Goal: Transaction & Acquisition: Purchase product/service

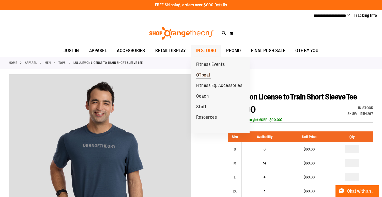
click at [205, 74] on span "OTbeat" at bounding box center [203, 75] width 14 height 6
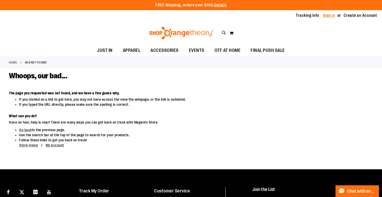
click at [329, 17] on link "Sign In" at bounding box center [329, 16] width 12 height 6
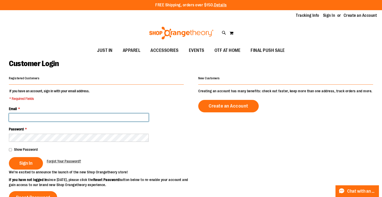
type input "**********"
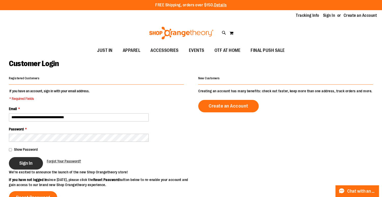
click at [24, 164] on span "Sign In" at bounding box center [25, 163] width 13 height 6
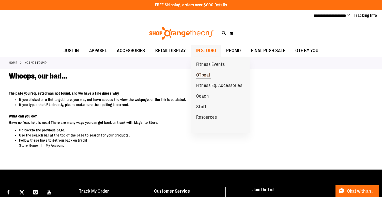
click at [201, 72] on span "OTbeat" at bounding box center [203, 75] width 14 height 6
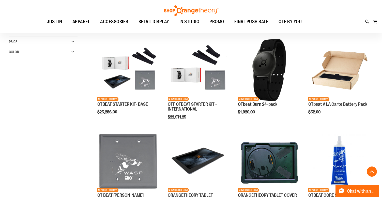
scroll to position [130, 0]
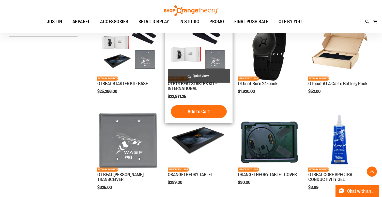
scroll to position [193, 0]
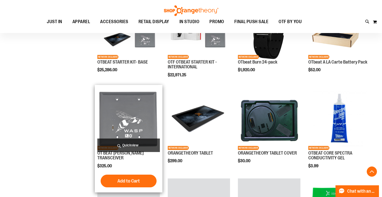
click at [152, 114] on img "product" at bounding box center [128, 118] width 62 height 62
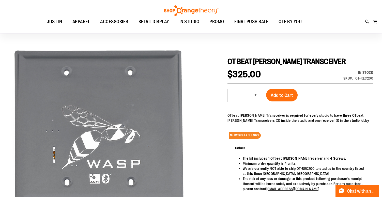
scroll to position [10, 0]
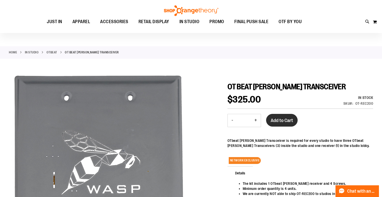
click at [278, 121] on span "Add to Cart" at bounding box center [282, 121] width 22 height 6
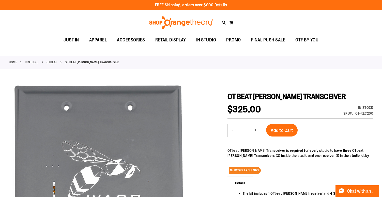
scroll to position [0, 0]
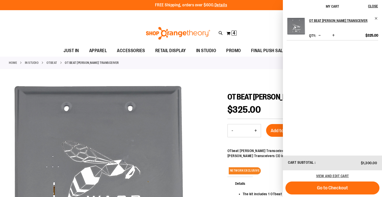
click at [320, 36] on span "Decrease product quantity" at bounding box center [319, 35] width 2 height 5
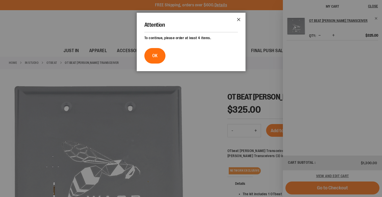
click at [239, 20] on button "Close" at bounding box center [239, 21] width 14 height 17
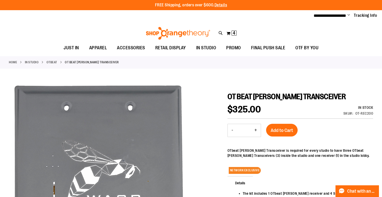
click at [232, 131] on button "-" at bounding box center [232, 130] width 9 height 13
type input "*"
click at [277, 127] on button "Add to Cart" at bounding box center [282, 130] width 32 height 13
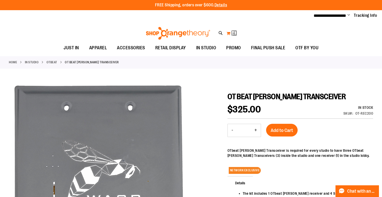
click at [233, 33] on img at bounding box center [235, 33] width 6 height 6
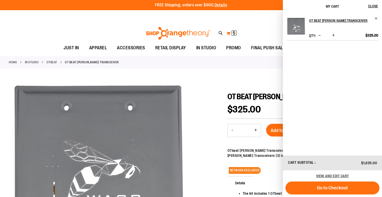
click at [375, 18] on span "Remove item" at bounding box center [376, 19] width 4 height 4
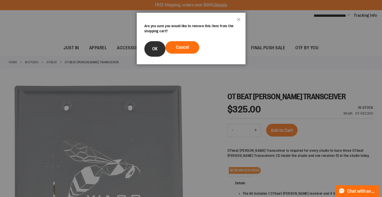
click at [154, 48] on span "OK" at bounding box center [154, 48] width 5 height 5
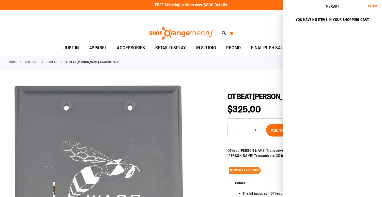
click at [371, 5] on span "Close" at bounding box center [373, 6] width 10 height 4
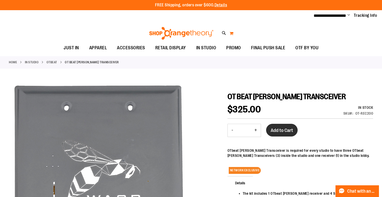
click at [280, 126] on button "Add to Cart" at bounding box center [282, 130] width 32 height 13
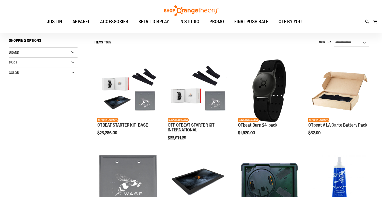
scroll to position [78, 0]
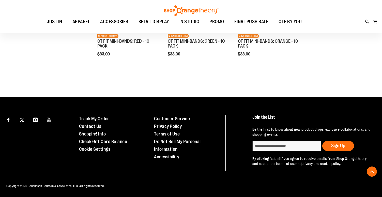
scroll to position [430, 0]
